Goal: Task Accomplishment & Management: Complete application form

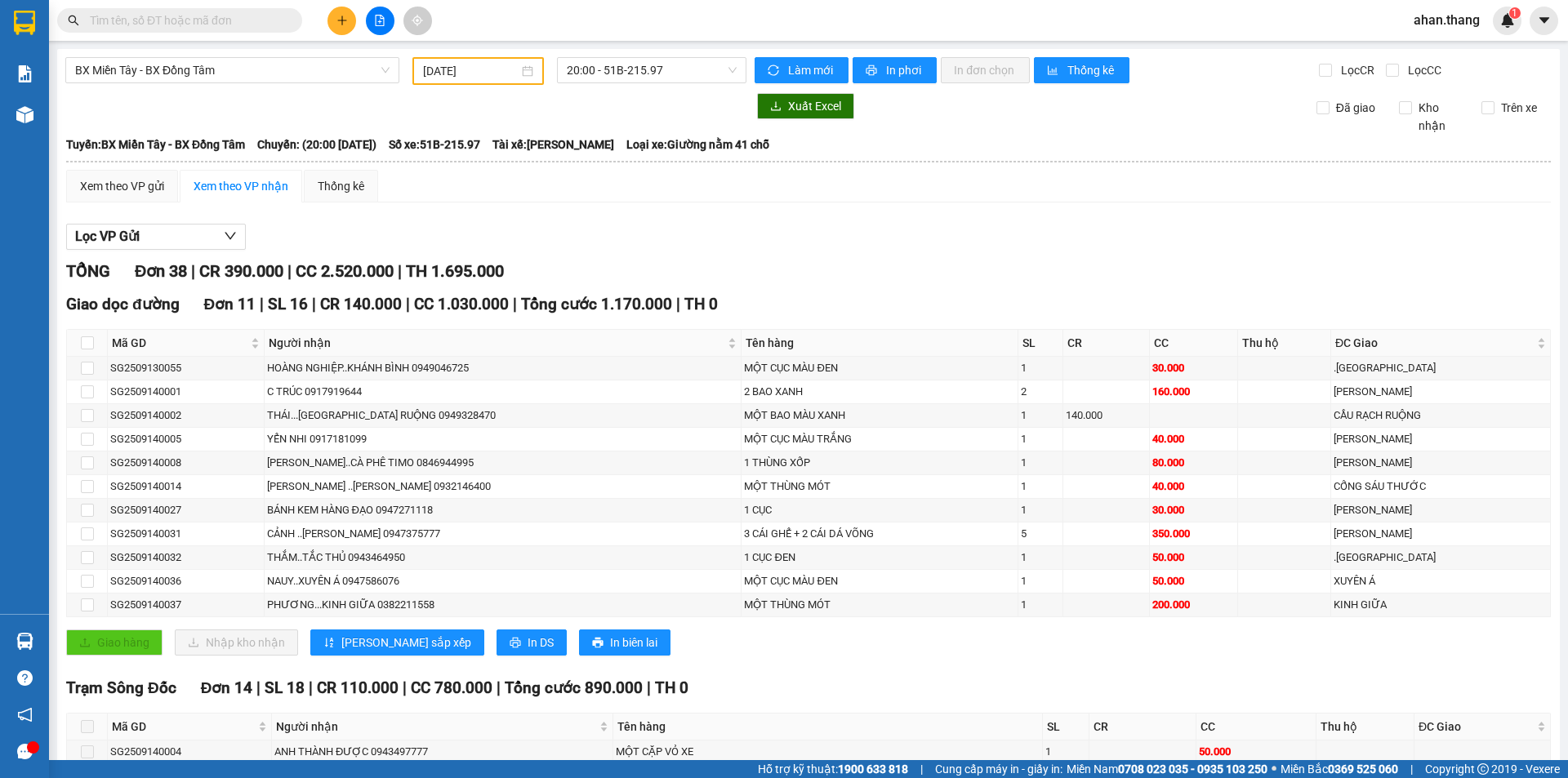
scroll to position [571, 0]
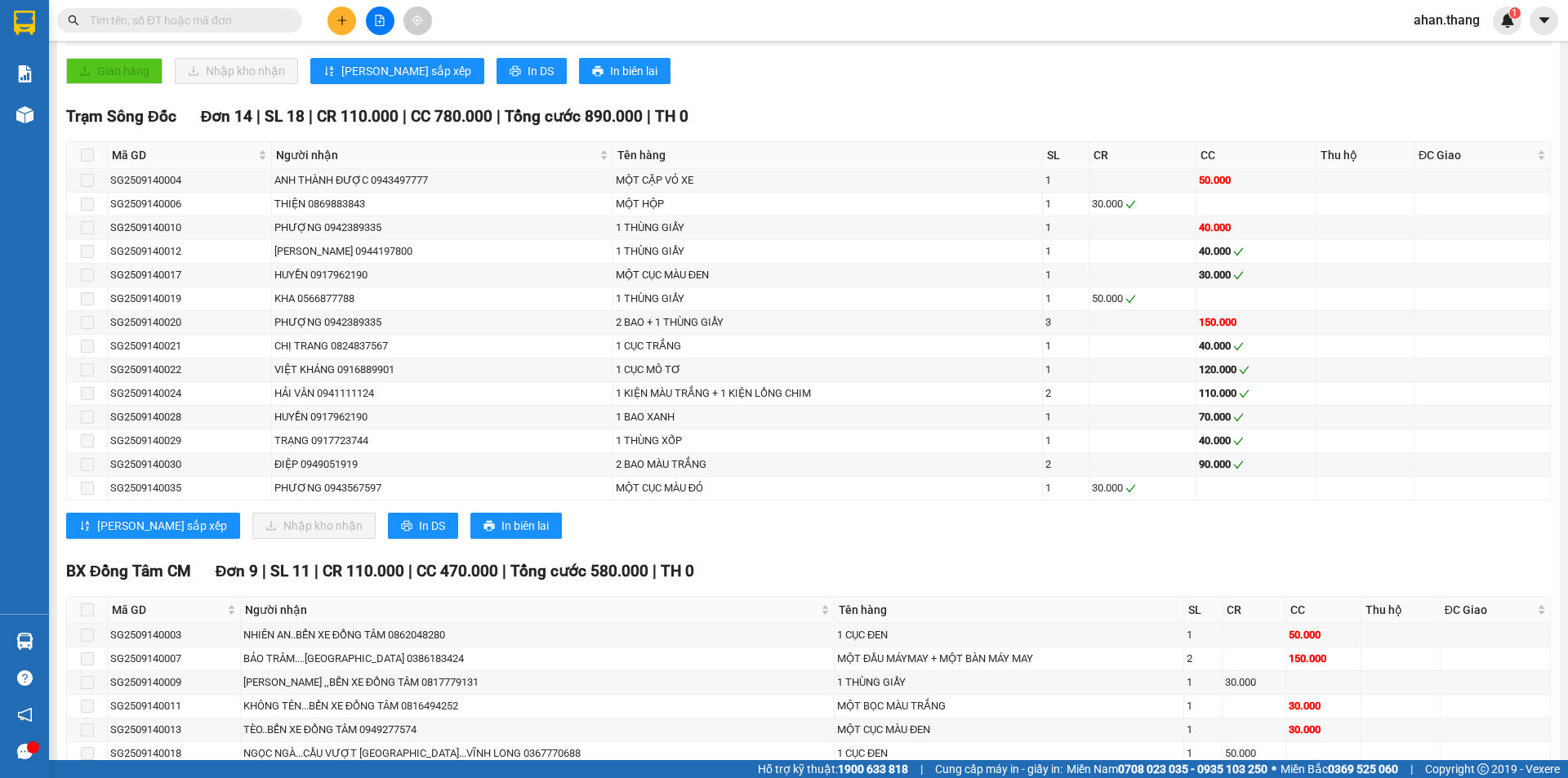
click at [205, 12] on input "text" at bounding box center [187, 20] width 193 height 18
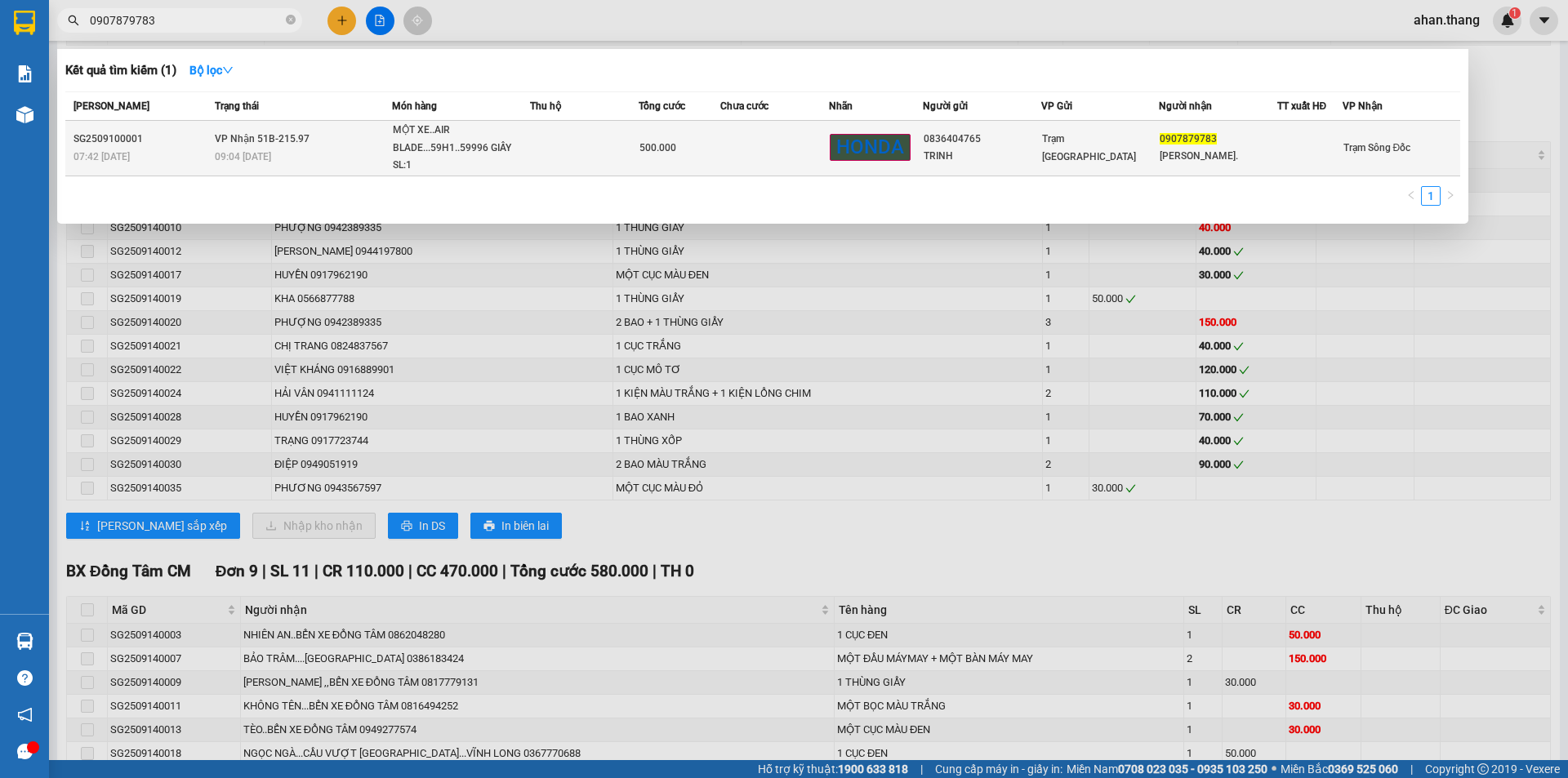
type input "0907879783"
click at [692, 147] on div "500.000" at bounding box center [679, 148] width 80 height 18
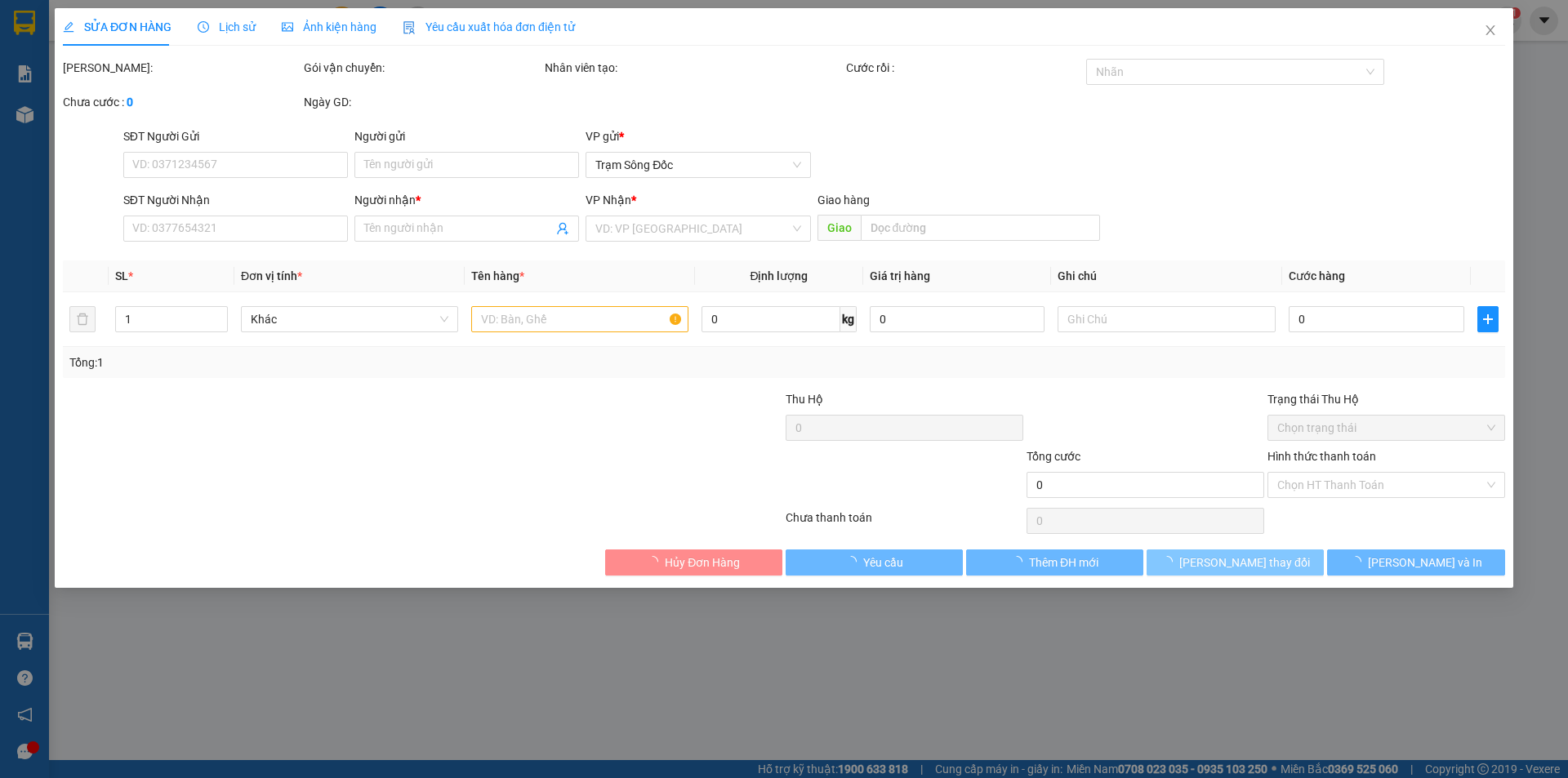
type input "0836404765"
type input "TRINH"
type input "0907879783"
type input "[PERSON_NAME]."
type input "500.000"
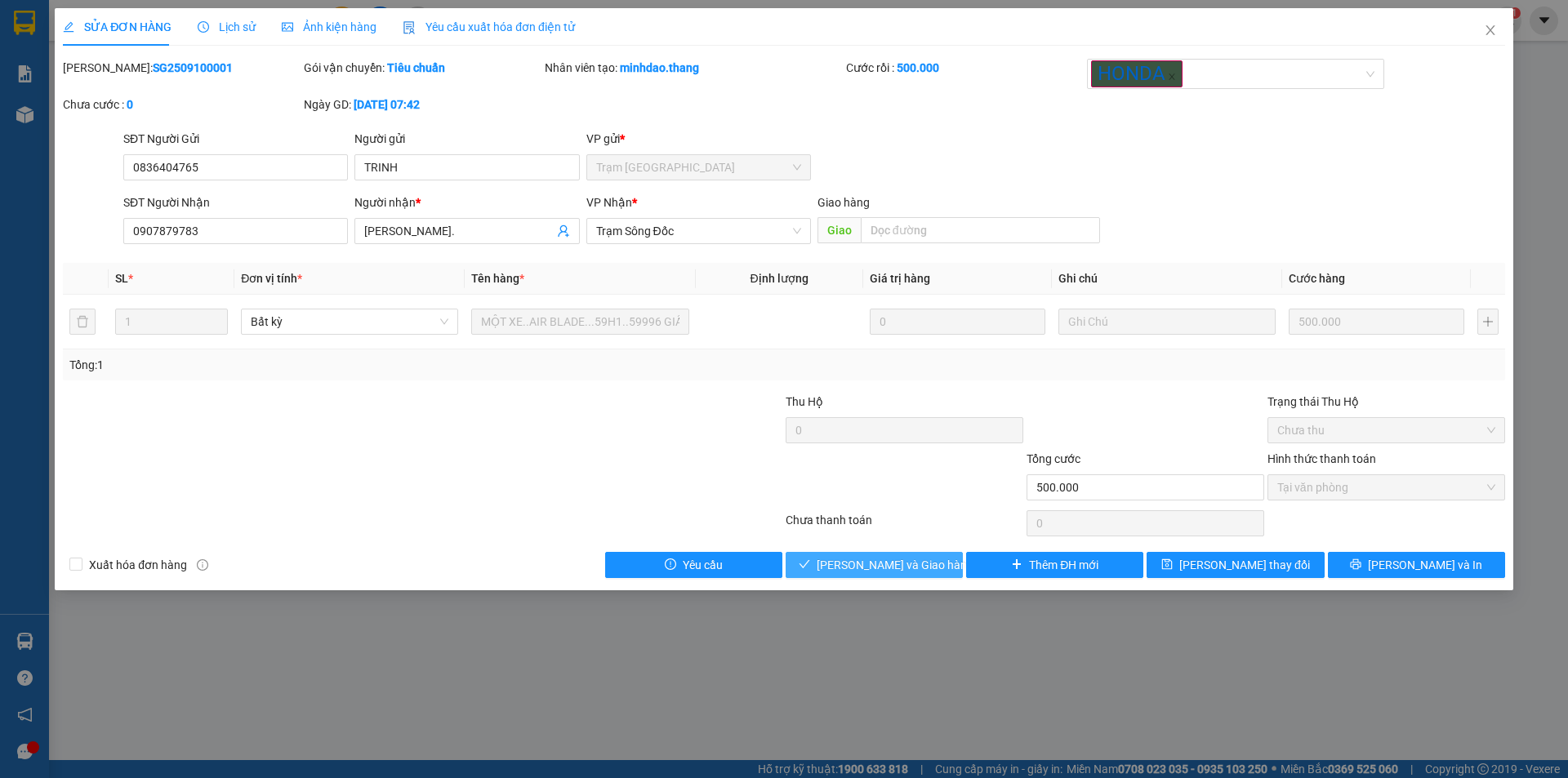
click at [833, 569] on button "[PERSON_NAME] và Giao hàng" at bounding box center [874, 565] width 177 height 26
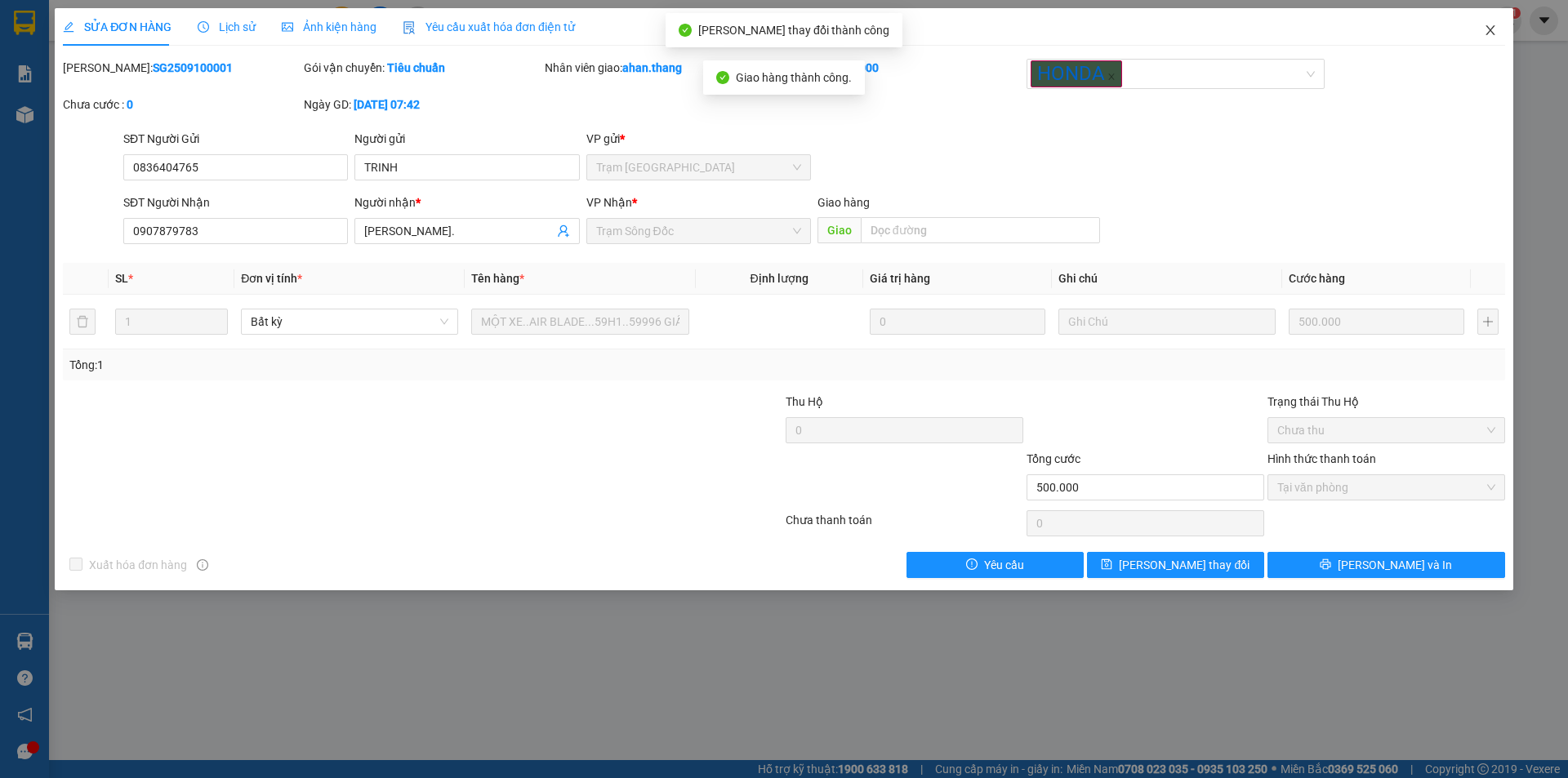
click at [1494, 30] on icon "close" at bounding box center [1491, 30] width 13 height 13
